Goal: Task Accomplishment & Management: Manage account settings

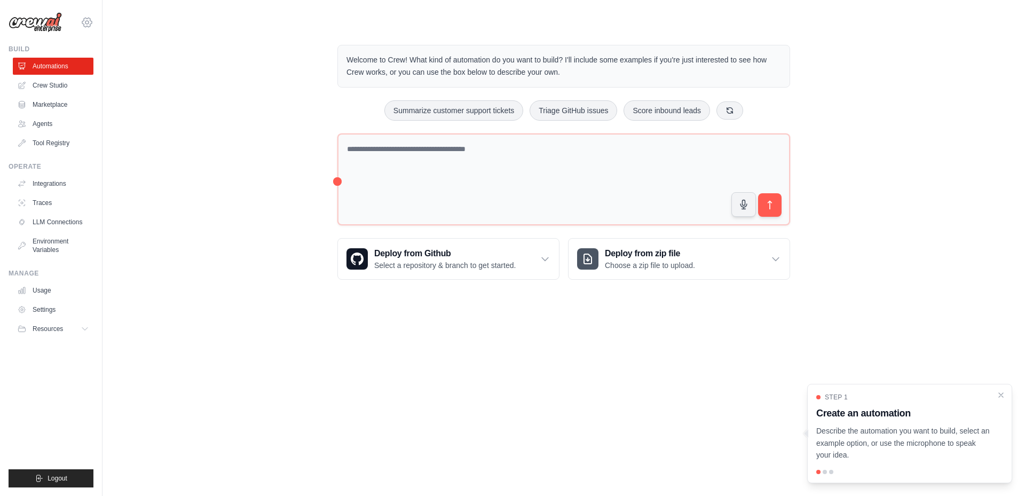
click at [85, 19] on icon at bounding box center [87, 22] width 13 height 13
click at [86, 25] on icon at bounding box center [87, 22] width 13 height 13
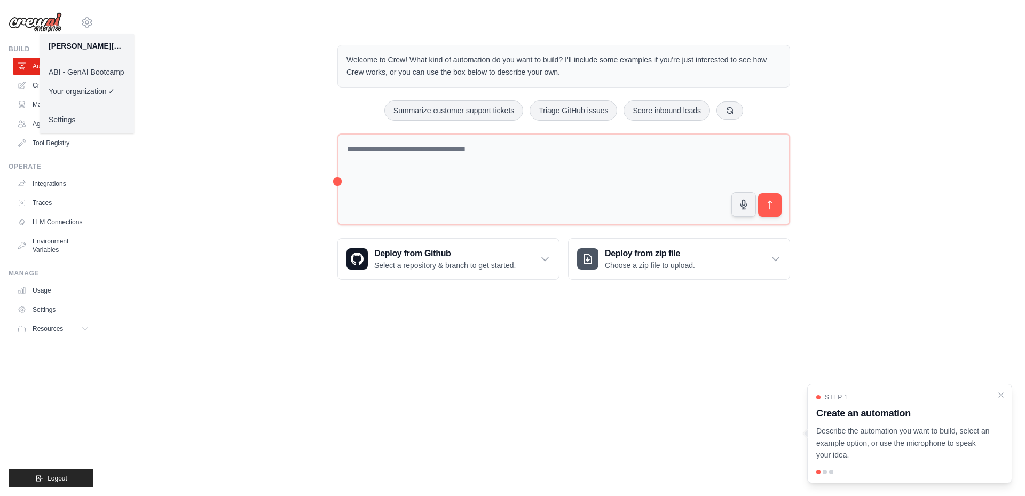
click at [86, 67] on link "ABI - GenAI Bootcamp" at bounding box center [87, 71] width 94 height 19
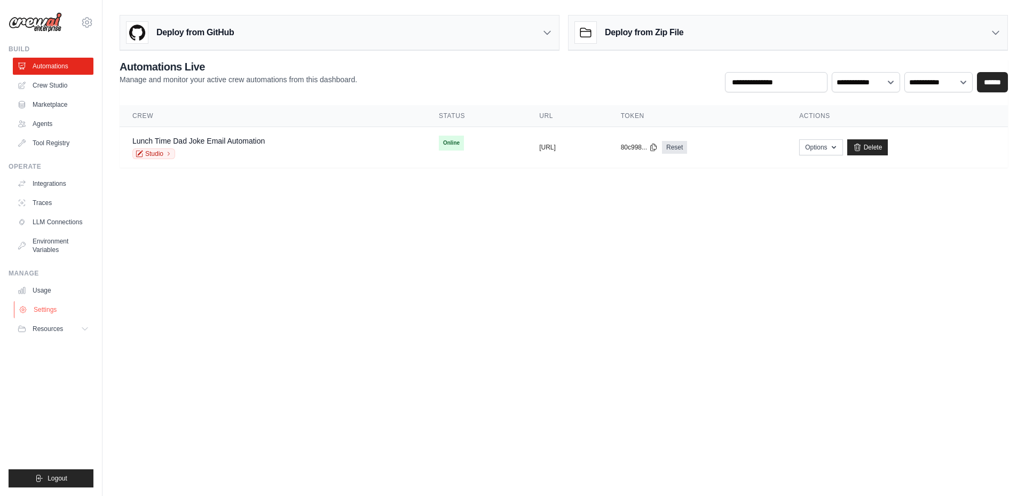
click at [45, 307] on link "Settings" at bounding box center [54, 309] width 81 height 17
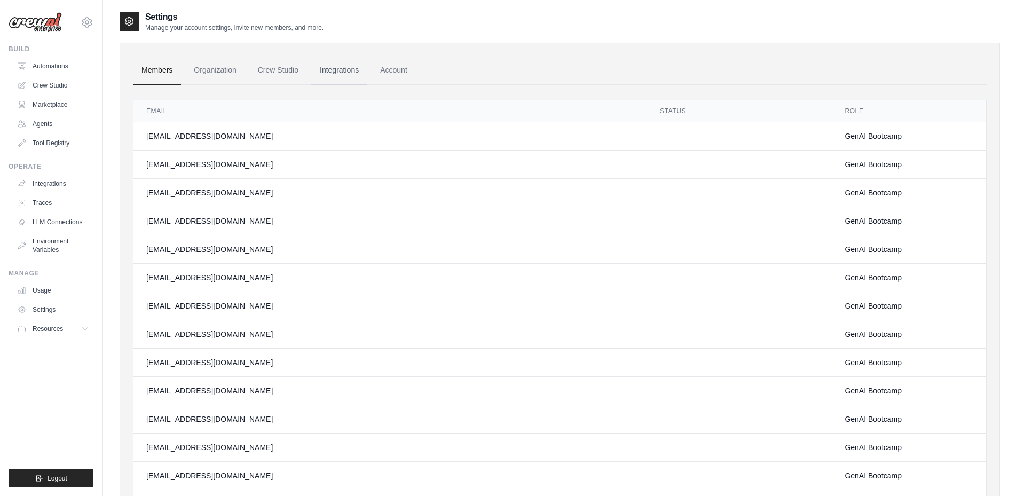
click at [334, 68] on link "Integrations" at bounding box center [339, 70] width 56 height 29
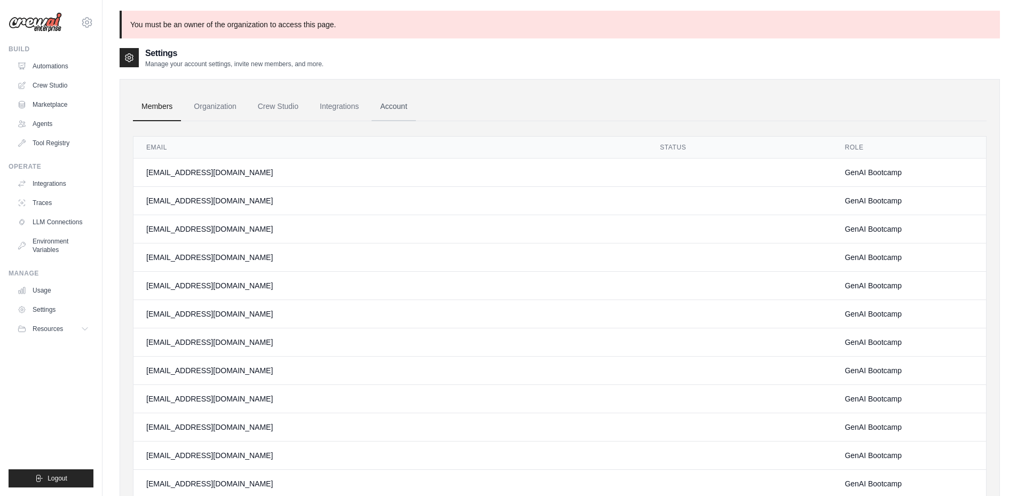
click at [388, 105] on link "Account" at bounding box center [394, 106] width 44 height 29
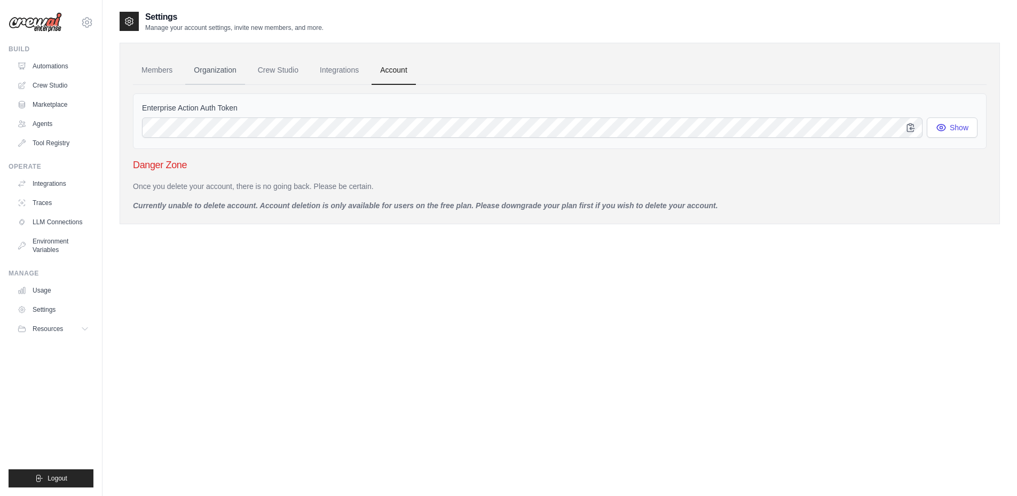
click at [223, 68] on link "Organization" at bounding box center [214, 70] width 59 height 29
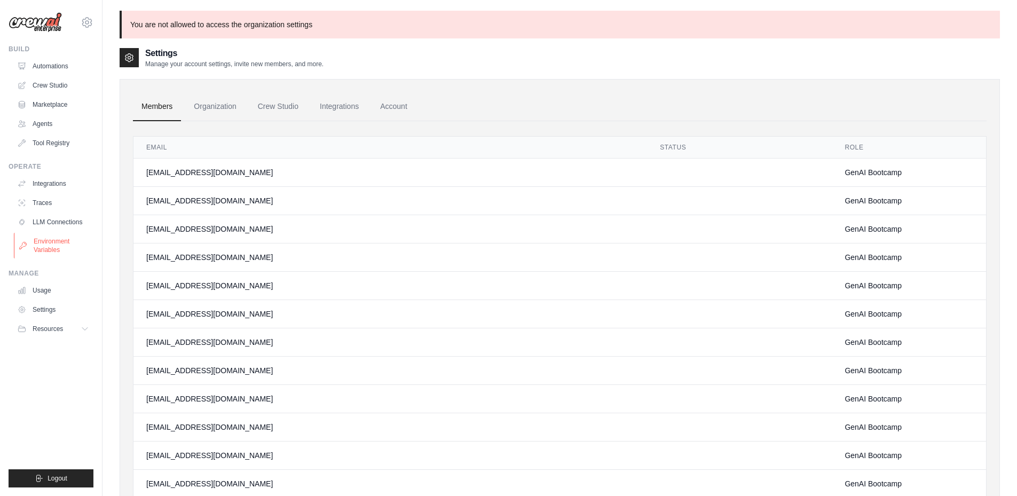
click at [51, 253] on link "Environment Variables" at bounding box center [54, 246] width 81 height 26
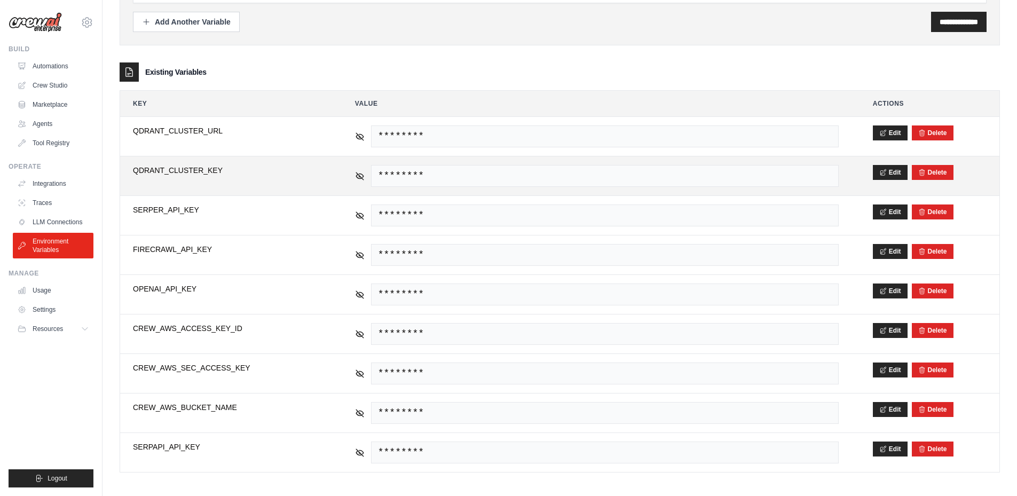
scroll to position [116, 0]
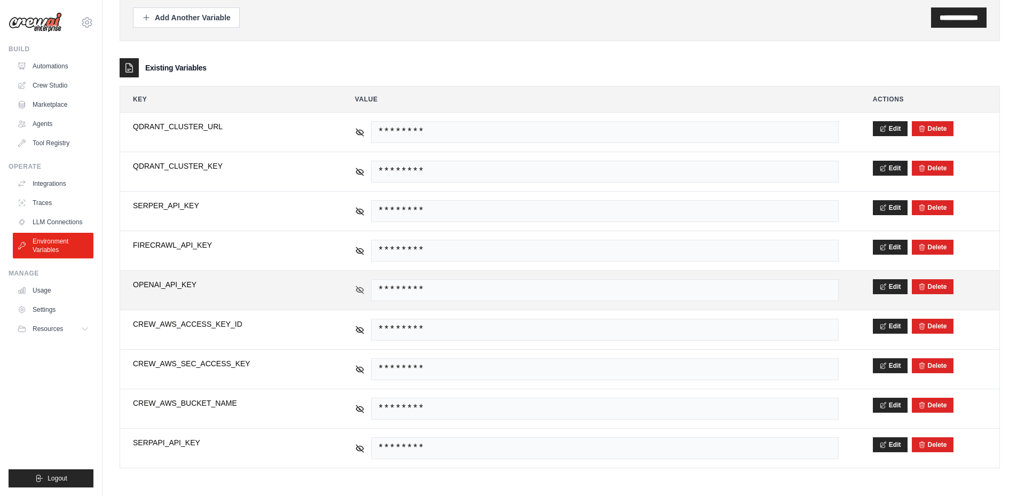
click at [357, 289] on icon at bounding box center [360, 290] width 10 height 10
click at [360, 291] on icon at bounding box center [360, 290] width 10 height 10
click at [362, 290] on icon at bounding box center [360, 290] width 10 height 10
click at [388, 289] on span "********" at bounding box center [605, 290] width 468 height 22
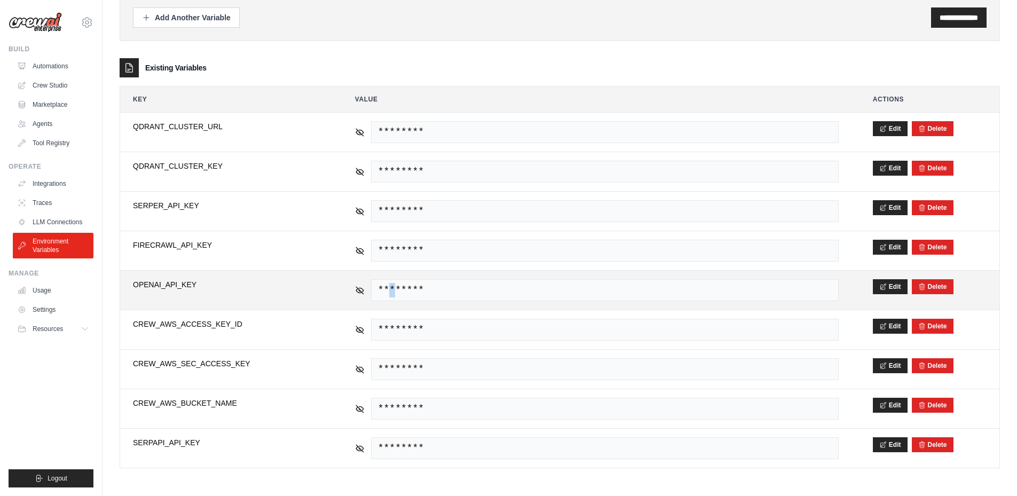
click at [388, 289] on span "********" at bounding box center [605, 290] width 468 height 22
click at [358, 289] on icon at bounding box center [360, 290] width 10 height 10
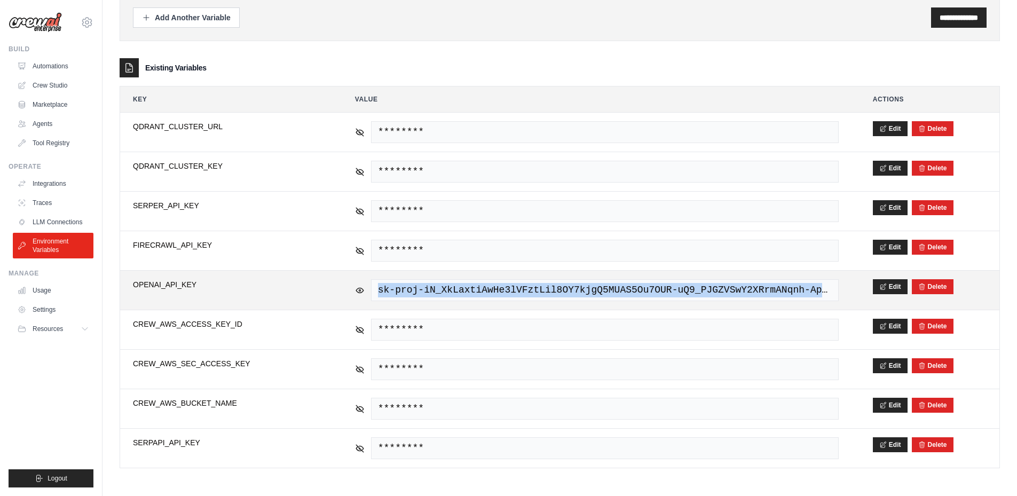
drag, startPoint x: 380, startPoint y: 290, endPoint x: 842, endPoint y: 295, distance: 462.3
click at [842, 295] on td "sk-proj-iN_XkLaxtiAwHe3lVFztLil8OY7kjgQ5MUAS5Ou7OUR-uQ9_PJGZVSwY2XRrmANqnh-Ap_x…" at bounding box center [596, 290] width 509 height 39
click at [362, 290] on icon at bounding box center [359, 289] width 7 height 5
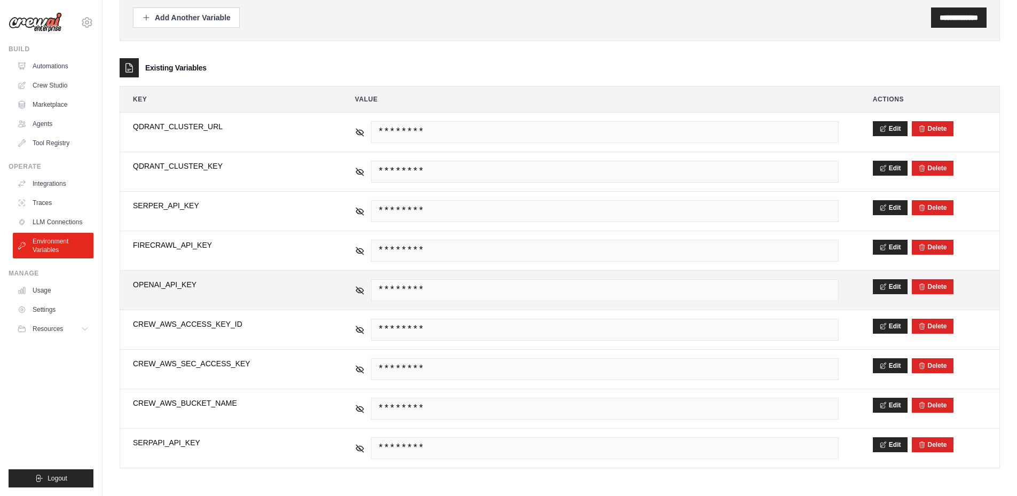
drag, startPoint x: 178, startPoint y: 287, endPoint x: 160, endPoint y: 294, distance: 19.2
click at [160, 294] on td "**********" at bounding box center [227, 290] width 214 height 39
click at [892, 285] on button "Edit" at bounding box center [890, 286] width 35 height 15
click at [883, 290] on button "Save" at bounding box center [887, 286] width 28 height 15
